Goal: Task Accomplishment & Management: Complete application form

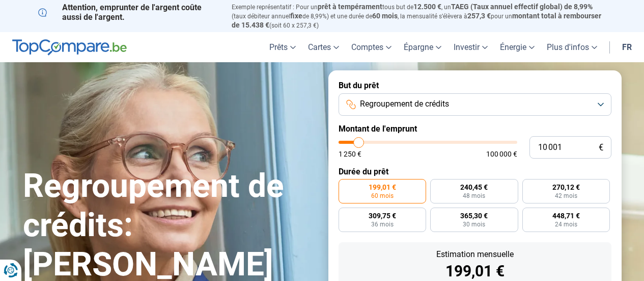
type input "9 000"
type input "9000"
type input "11 500"
type input "11500"
type input "15 250"
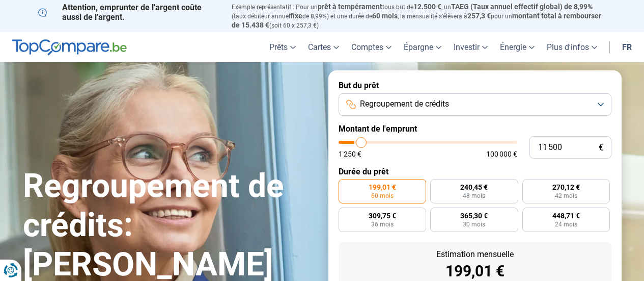
type input "15250"
type input "17 750"
type input "17750"
type input "19 250"
type input "19250"
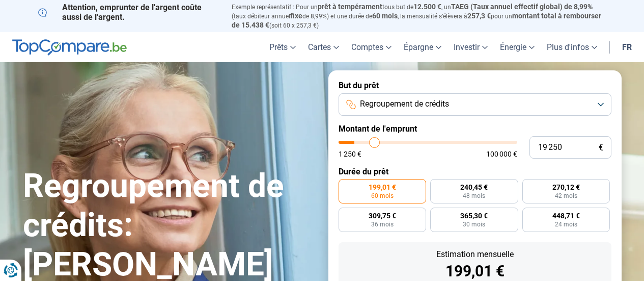
type input "20 500"
type input "20500"
type input "20 750"
type input "20750"
type input "21 500"
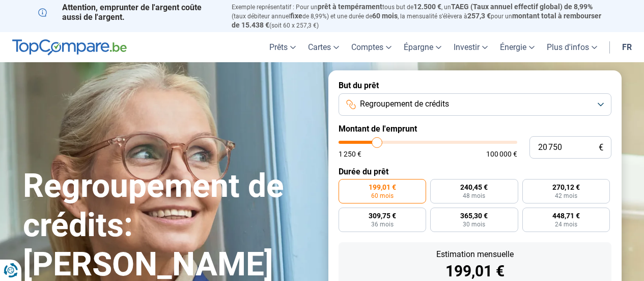
type input "21500"
type input "23 250"
type input "23250"
type input "23 750"
type input "23750"
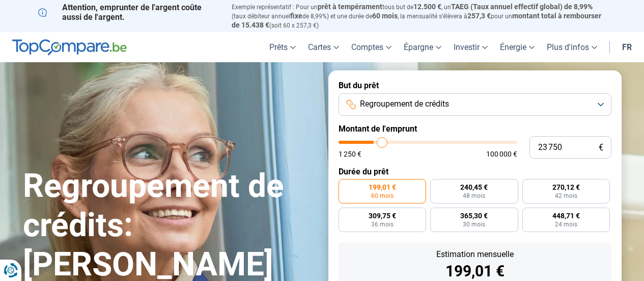
type input "24 000"
type input "24000"
type input "24 250"
drag, startPoint x: 355, startPoint y: 140, endPoint x: 383, endPoint y: 141, distance: 27.5
type input "24250"
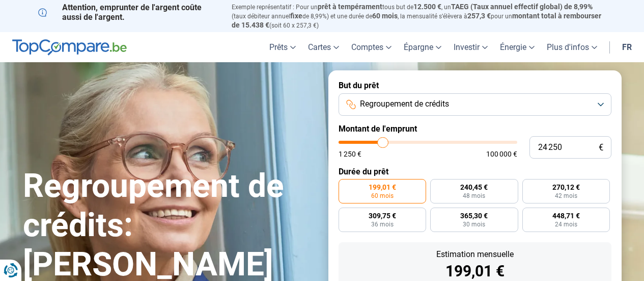
click at [383, 141] on input "range" at bounding box center [428, 142] width 179 height 3
radio input "false"
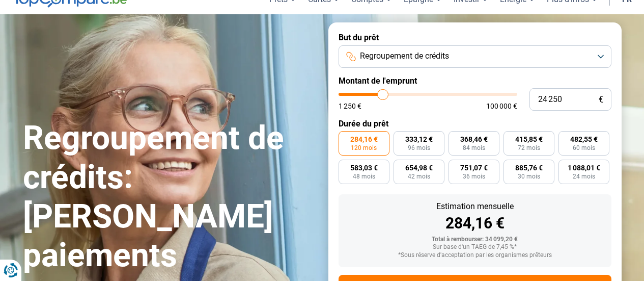
scroll to position [43, 0]
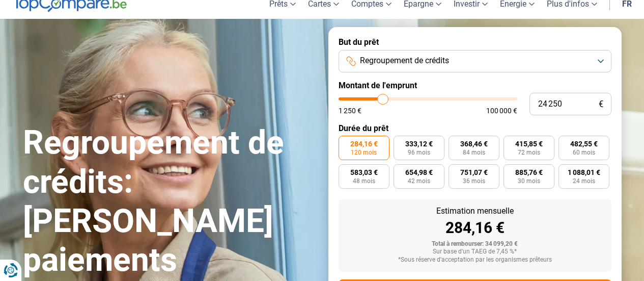
type input "24 750"
type input "24750"
type input "26 750"
type input "26750"
type input "28 000"
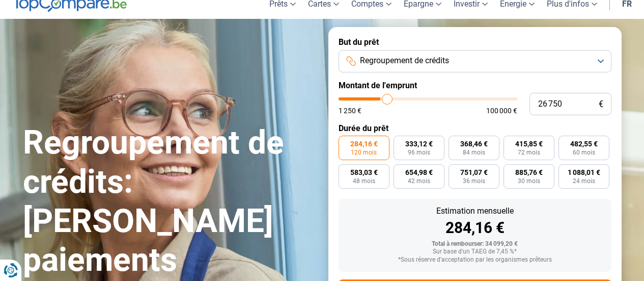
type input "28000"
type input "28 750"
type input "28750"
type input "29 000"
drag, startPoint x: 383, startPoint y: 99, endPoint x: 391, endPoint y: 100, distance: 7.7
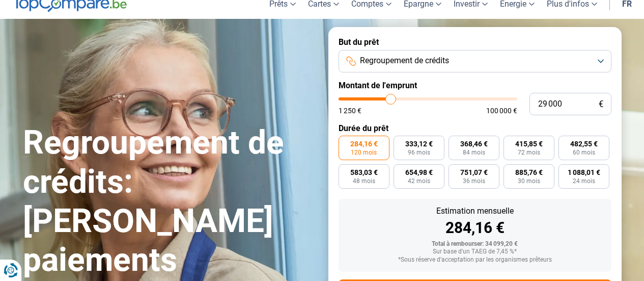
type input "29000"
click at [391, 100] on input "range" at bounding box center [428, 98] width 179 height 3
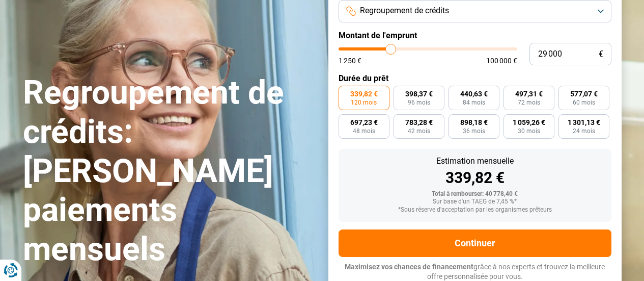
scroll to position [94, 0]
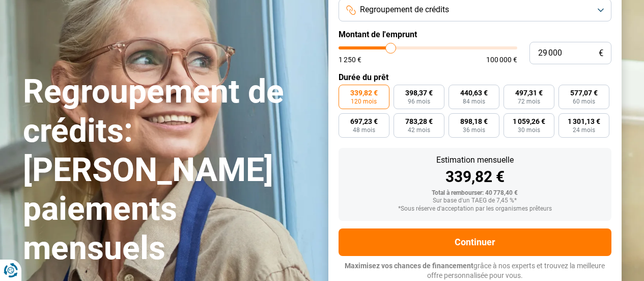
type input "29 250"
type input "29250"
type input "28 750"
type input "28750"
type input "28 500"
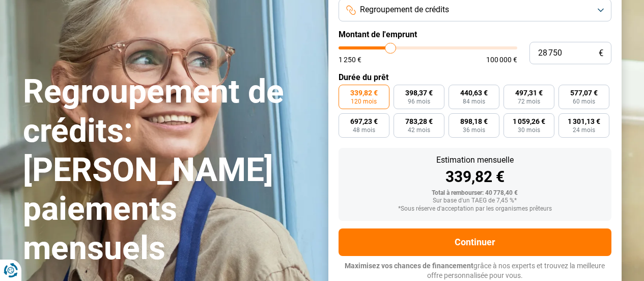
type input "28500"
type input "28 250"
type input "28250"
type input "28 000"
type input "28000"
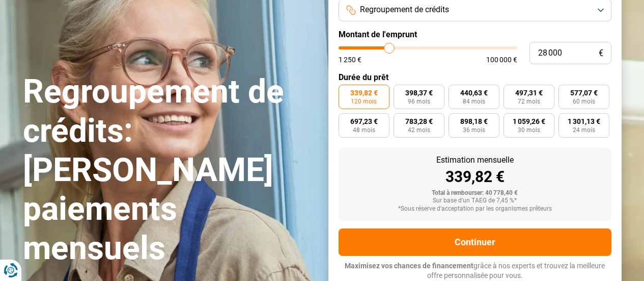
type input "27 750"
type input "27750"
type input "27 500"
type input "27500"
type input "27 250"
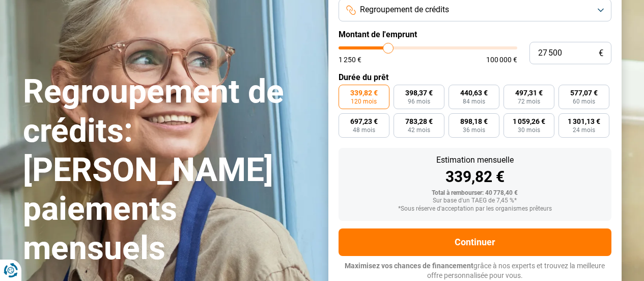
type input "27250"
type input "27 000"
type input "27000"
type input "26 750"
type input "26750"
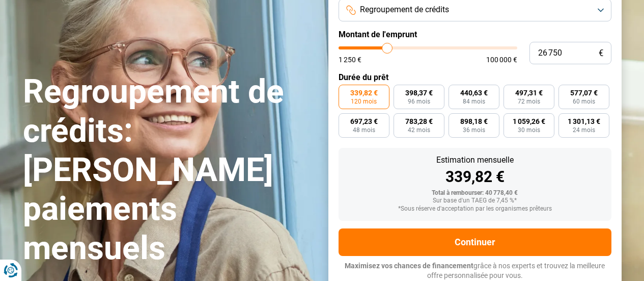
type input "26 500"
type input "26500"
type input "26 250"
type input "26250"
type input "26 000"
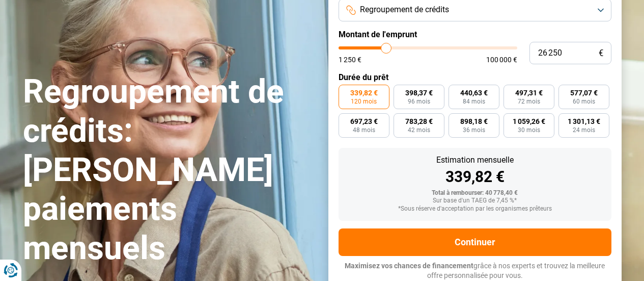
type input "26000"
type input "25 750"
type input "25750"
type input "25 250"
type input "25250"
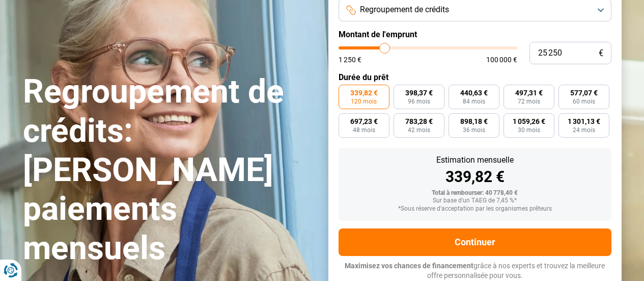
type input "25 000"
type input "25000"
type input "24 750"
type input "24750"
type input "24 500"
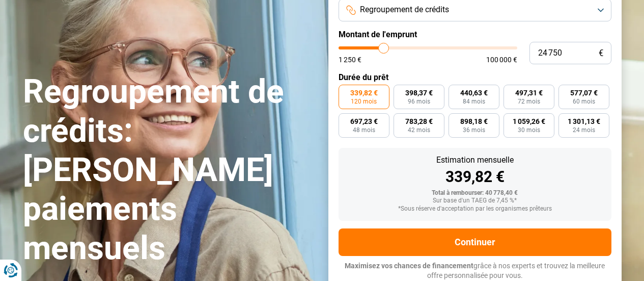
type input "24500"
type input "24 250"
type input "24250"
type input "24 000"
type input "24000"
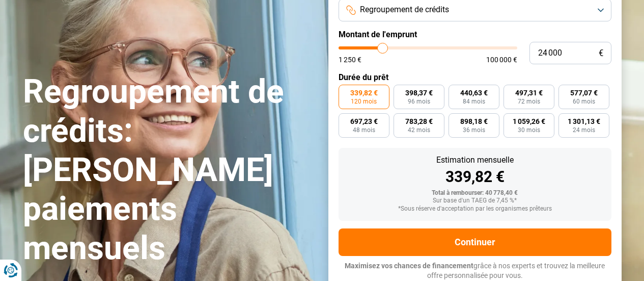
type input "23 750"
type input "23750"
type input "23 500"
type input "23500"
type input "23 250"
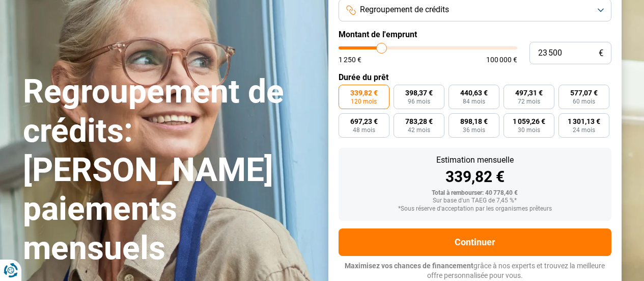
type input "23250"
type input "23 000"
drag, startPoint x: 392, startPoint y: 48, endPoint x: 381, endPoint y: 48, distance: 10.7
type input "23000"
click at [381, 48] on input "range" at bounding box center [428, 47] width 179 height 3
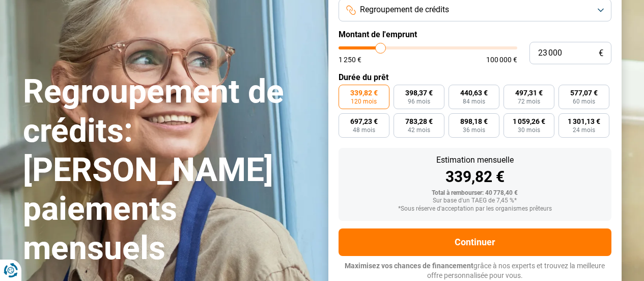
click at [381, 48] on input "range" at bounding box center [428, 47] width 179 height 3
click at [471, 93] on span "349,46 €" at bounding box center [473, 92] width 27 height 7
click at [455, 91] on input "349,46 € 84 mois" at bounding box center [452, 88] width 7 height 7
radio input "true"
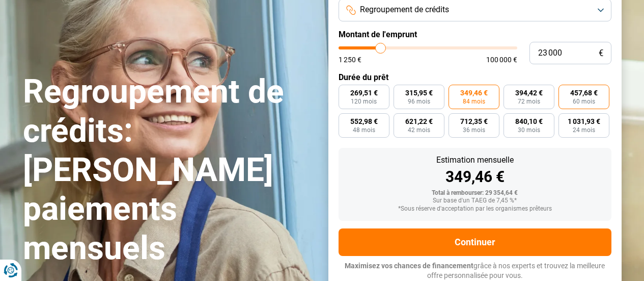
click at [575, 99] on span "60 mois" at bounding box center [584, 101] width 22 height 6
click at [565, 91] on input "457,68 € 60 mois" at bounding box center [562, 88] width 7 height 7
radio input "true"
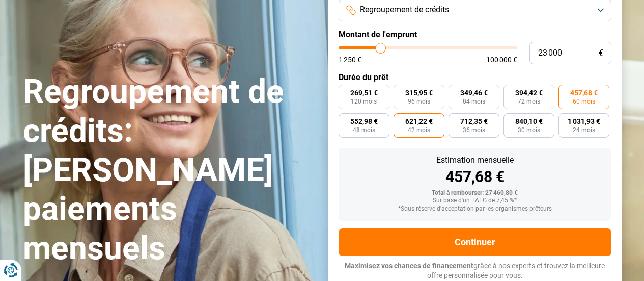
click at [413, 124] on span "621,22 €" at bounding box center [418, 121] width 27 height 7
click at [400, 120] on input "621,22 € 42 mois" at bounding box center [397, 116] width 7 height 7
radio input "true"
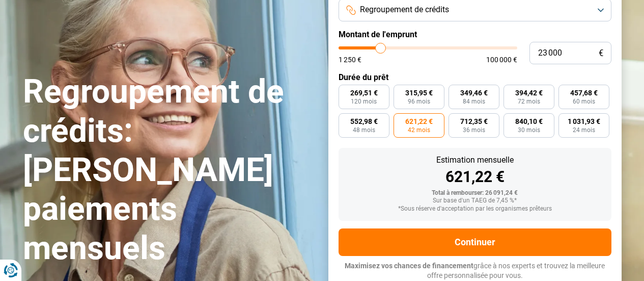
type input "25 250"
type input "25250"
type input "28 000"
type input "28000"
type input "29 750"
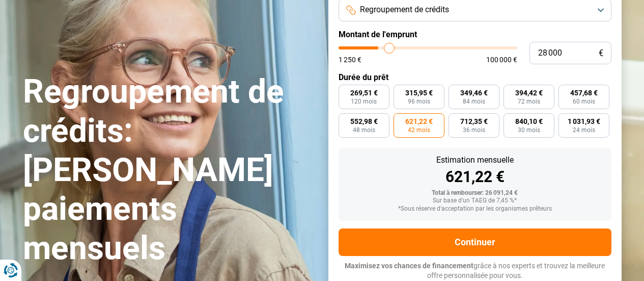
type input "29750"
type input "32 250"
type input "32250"
type input "32 750"
type input "32750"
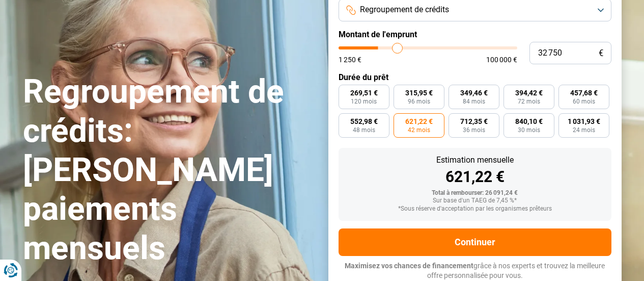
type input "33 000"
type input "33000"
type input "32 750"
type input "32750"
type input "32 500"
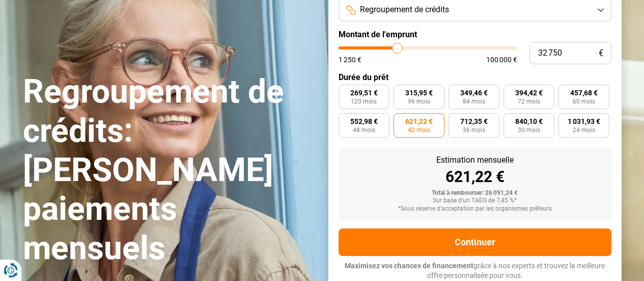
type input "32500"
type input "32 250"
type input "32250"
type input "32 000"
type input "32000"
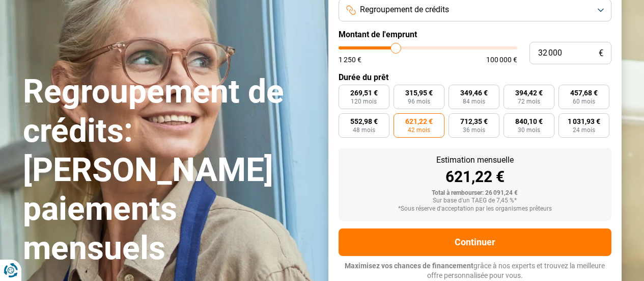
type input "31 750"
type input "31750"
type input "31 500"
type input "31500"
type input "31 250"
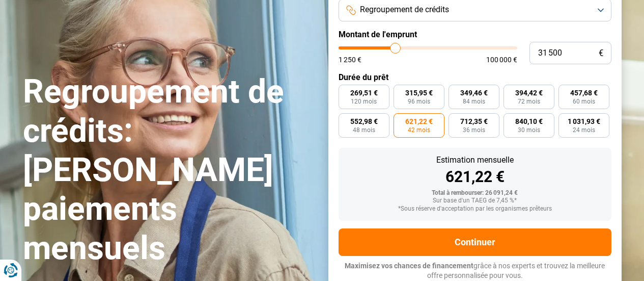
type input "31250"
type input "31 000"
type input "31000"
type input "30 750"
type input "30750"
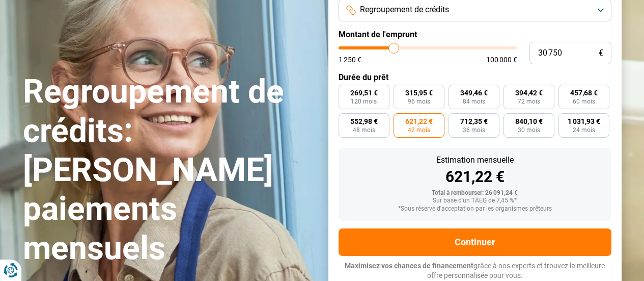
type input "30 500"
type input "30500"
type input "30 250"
type input "30250"
type input "30 000"
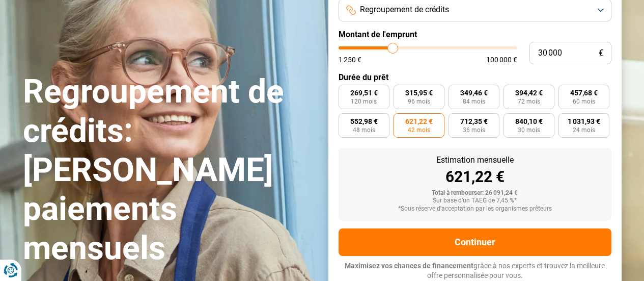
drag, startPoint x: 384, startPoint y: 46, endPoint x: 393, endPoint y: 47, distance: 8.2
type input "30000"
click at [393, 47] on input "range" at bounding box center [428, 47] width 179 height 3
radio input "false"
radio input "true"
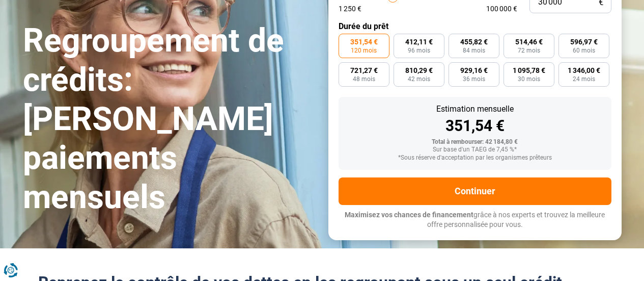
scroll to position [0, 0]
